Goal: Information Seeking & Learning: Learn about a topic

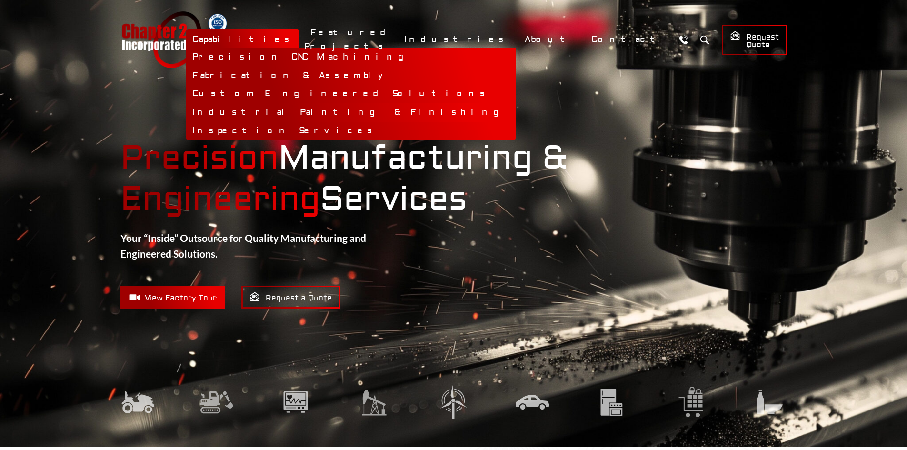
click at [367, 114] on link "Industrial Painting & Finishing" at bounding box center [350, 112] width 329 height 19
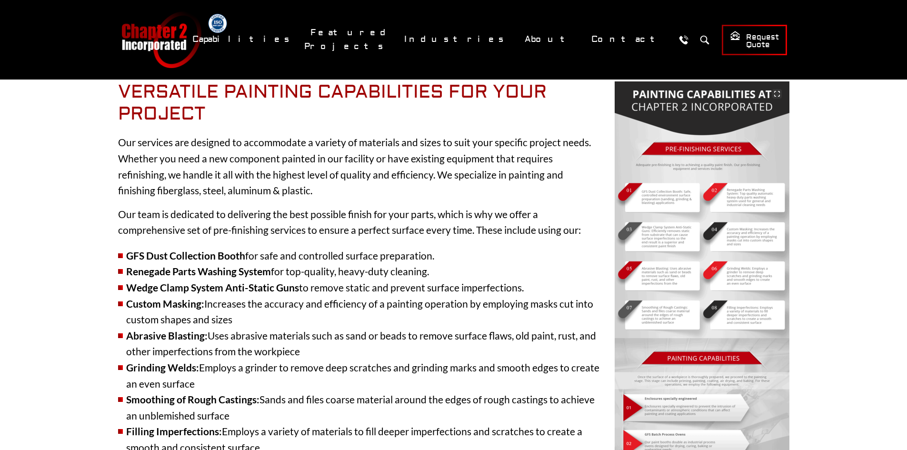
scroll to position [333, 0]
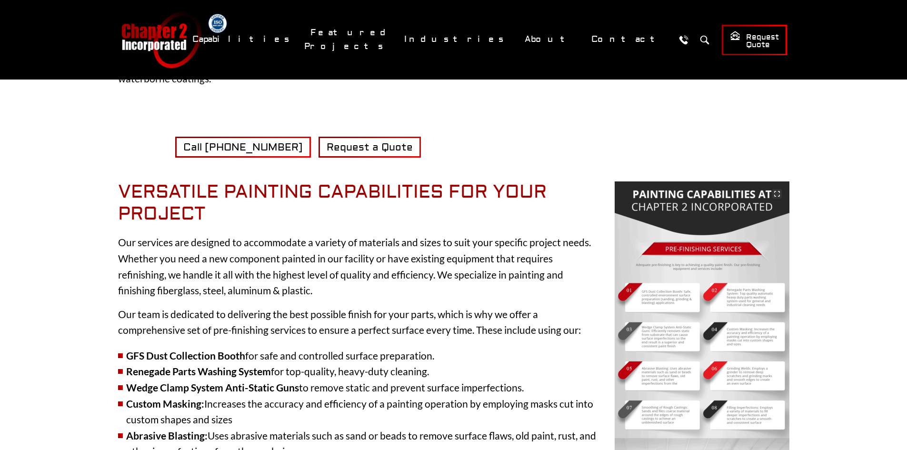
click at [691, 199] on img at bounding box center [702, 425] width 175 height 488
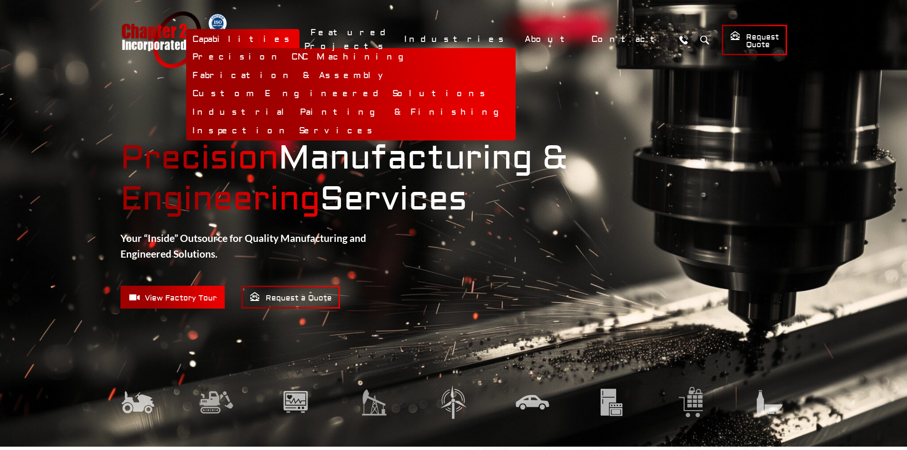
click at [371, 113] on link "Industrial Painting & Finishing" at bounding box center [350, 112] width 329 height 19
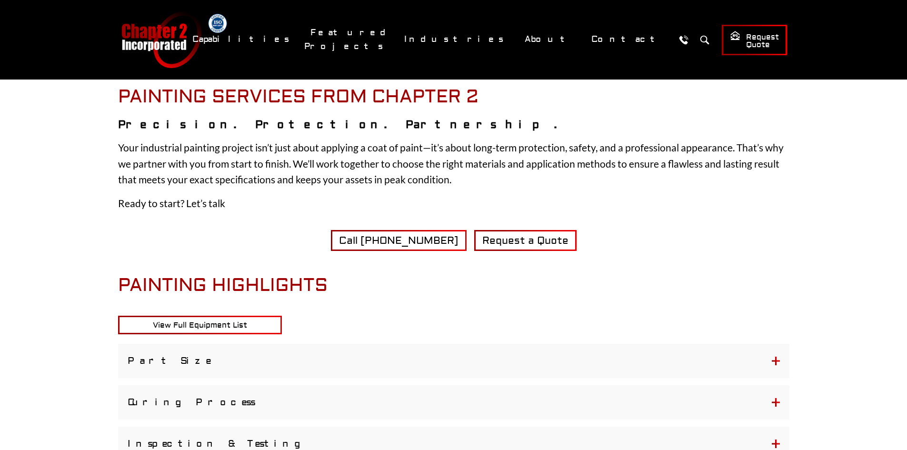
scroll to position [1190, 0]
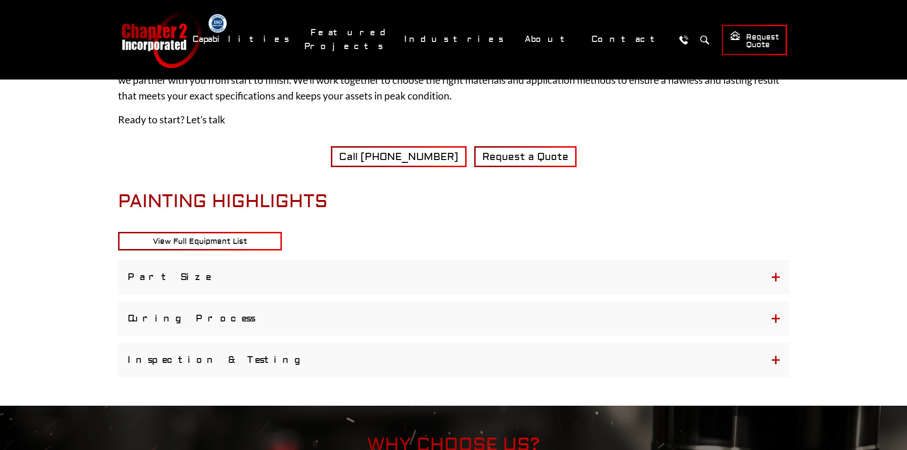
click at [186, 353] on button "Inspection & Testing" at bounding box center [453, 360] width 671 height 34
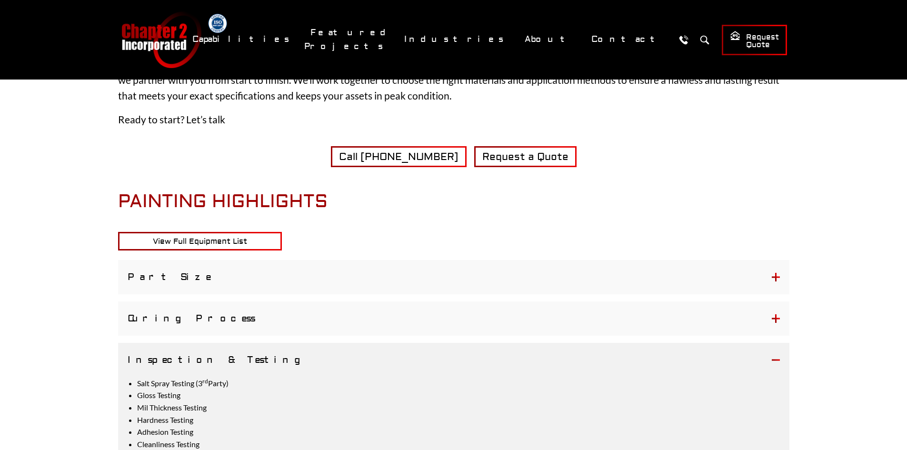
click at [188, 357] on button "Inspection & Testing" at bounding box center [453, 360] width 671 height 34
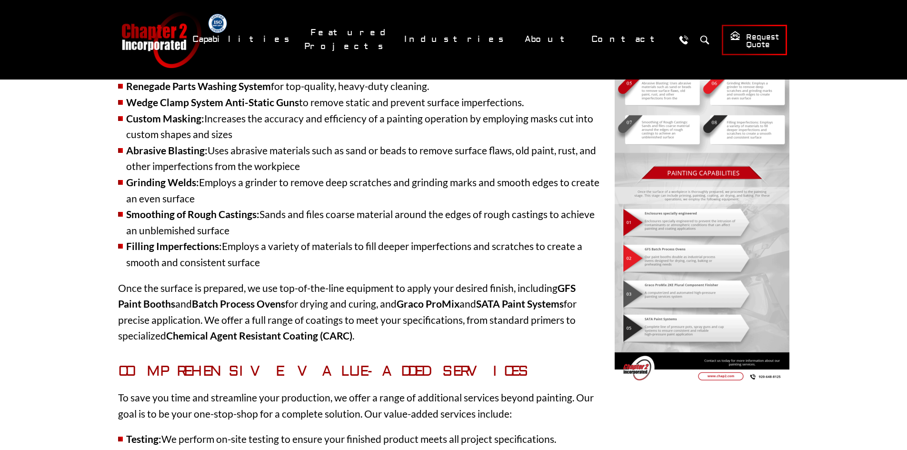
scroll to position [619, 0]
click at [716, 319] on img at bounding box center [702, 140] width 175 height 488
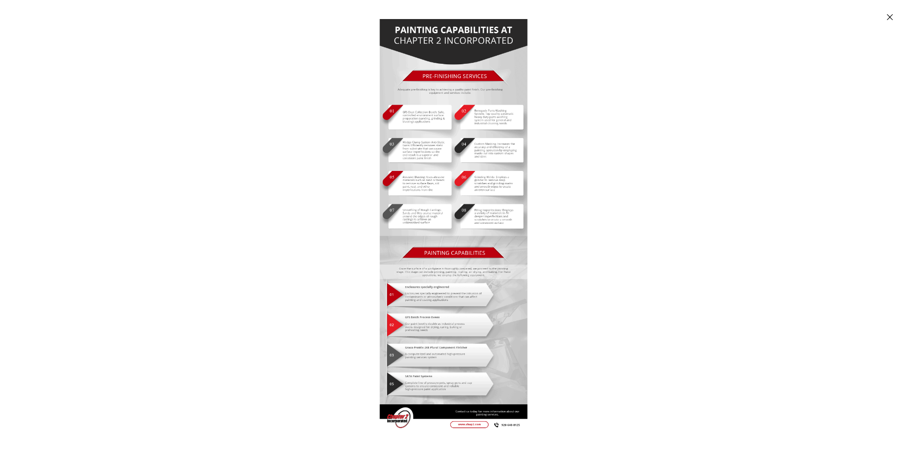
click at [785, 269] on div "Enlarged image" at bounding box center [453, 225] width 907 height 450
